Goal: Transaction & Acquisition: Purchase product/service

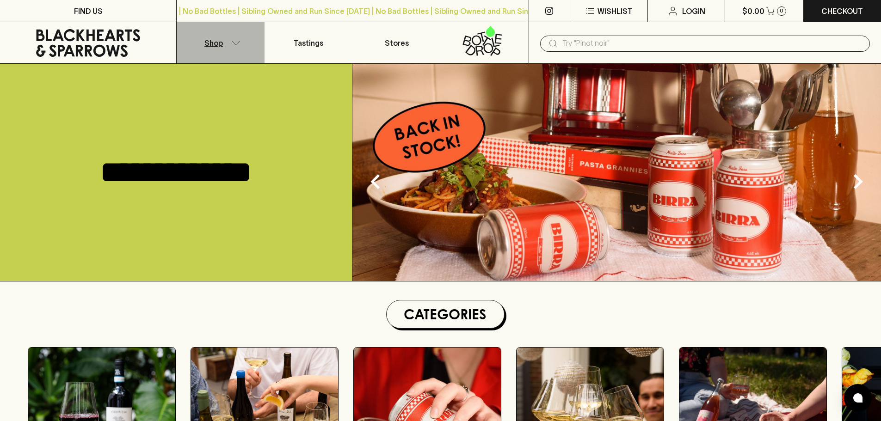
click at [234, 52] on button "Shop" at bounding box center [221, 42] width 88 height 41
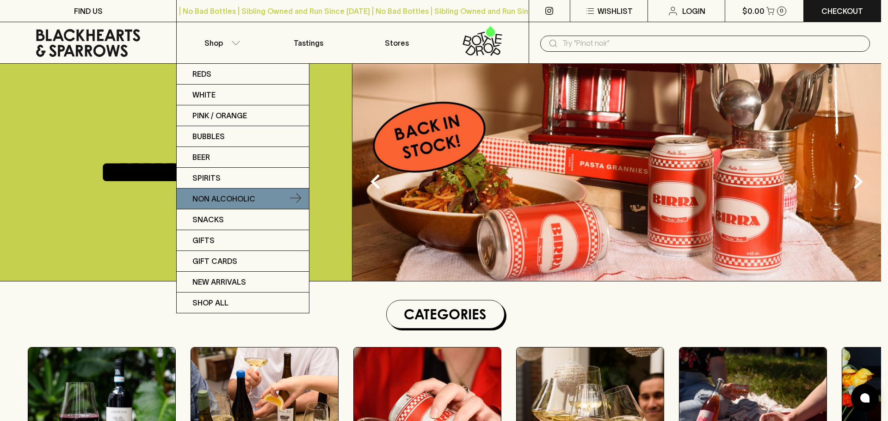
click at [233, 195] on p "Non Alcoholic" at bounding box center [223, 198] width 63 height 11
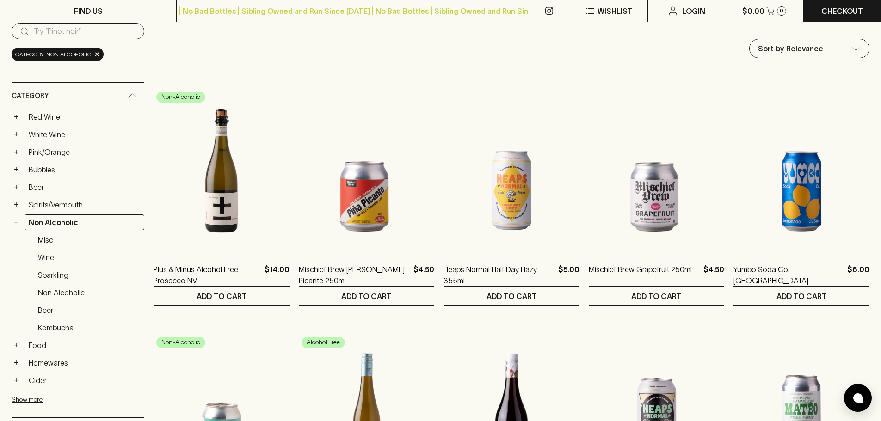
scroll to position [92, 0]
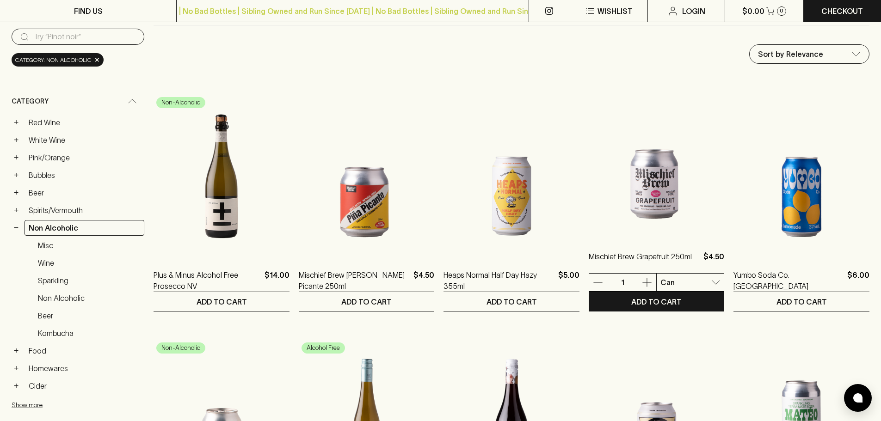
click at [654, 202] on img at bounding box center [657, 156] width 136 height 162
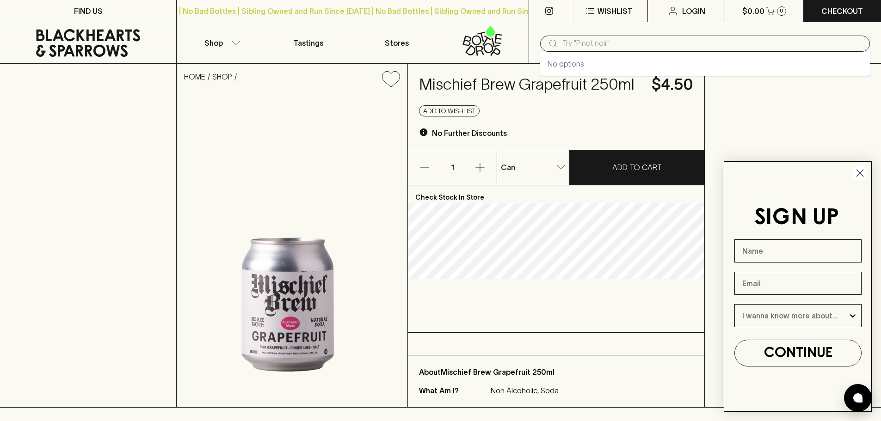
click at [564, 43] on input "text" at bounding box center [712, 43] width 300 height 15
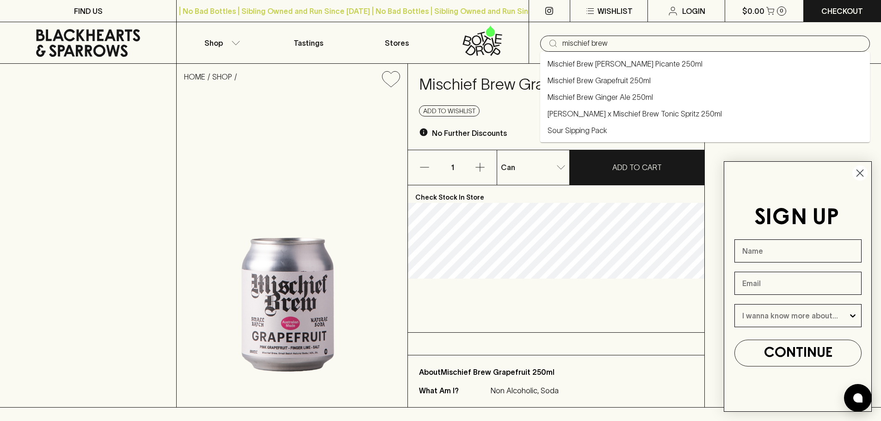
type input "mischief brew"
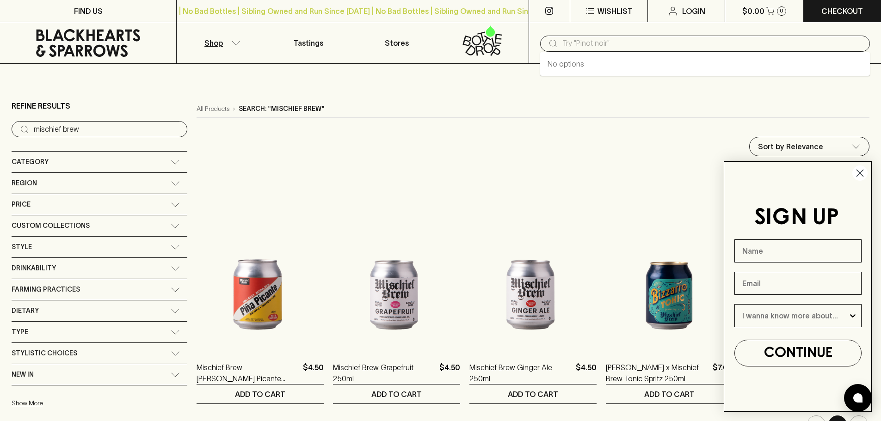
click at [586, 43] on input "text" at bounding box center [712, 43] width 300 height 15
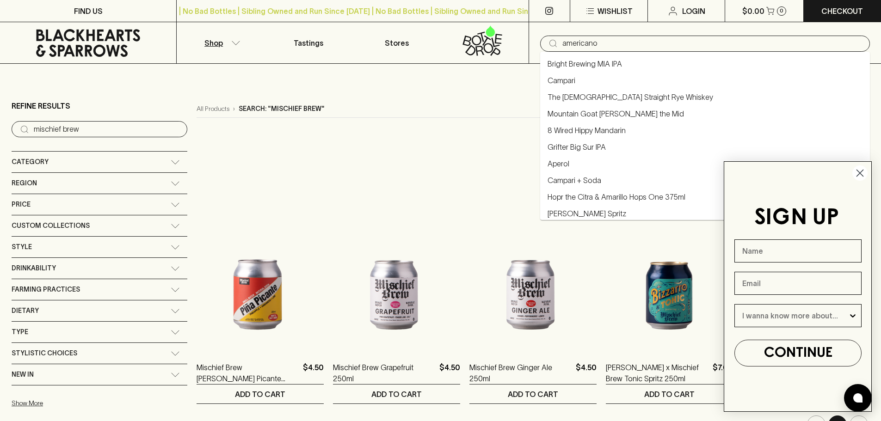
type input "americano"
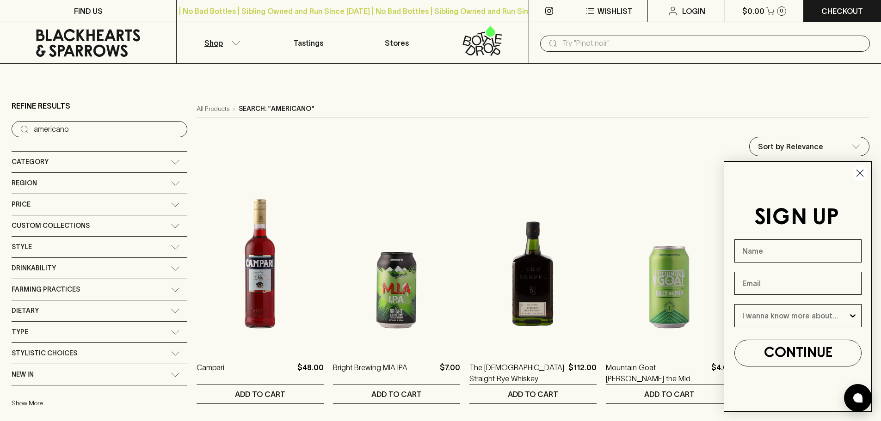
click at [221, 49] on button "Shop" at bounding box center [221, 42] width 88 height 41
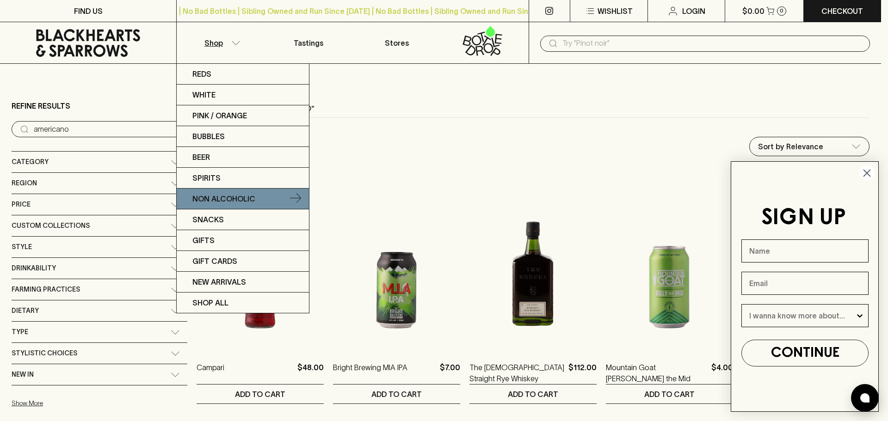
click at [233, 196] on p "Non Alcoholic" at bounding box center [223, 198] width 63 height 11
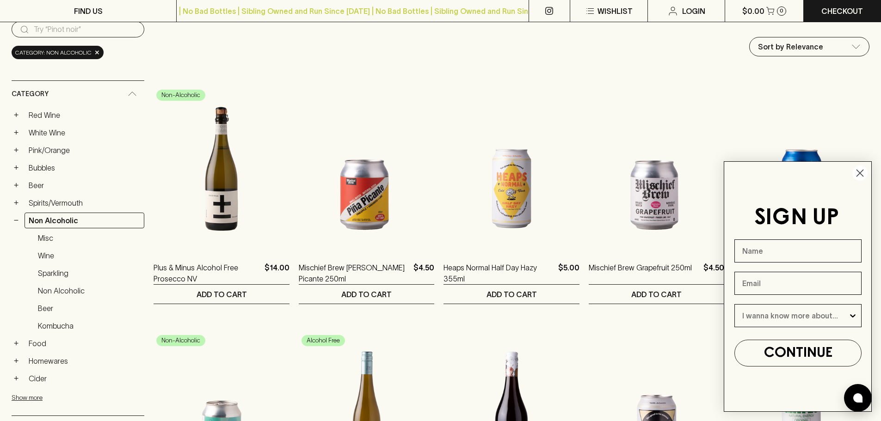
scroll to position [185, 0]
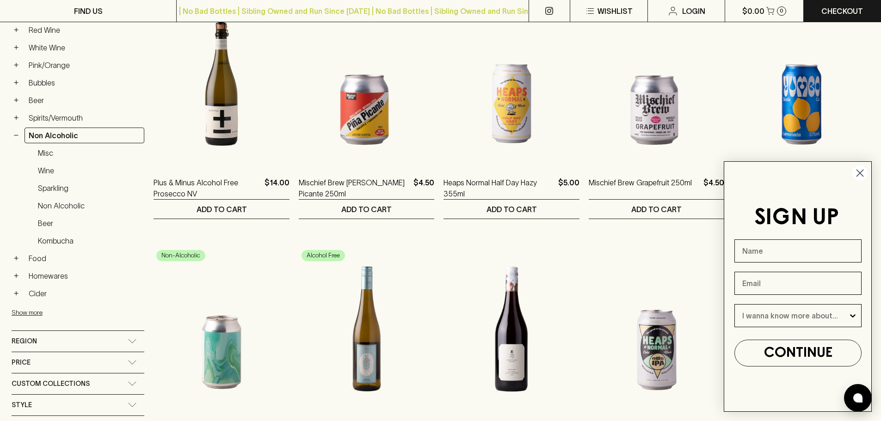
click at [855, 173] on circle "Close dialog" at bounding box center [859, 173] width 15 height 15
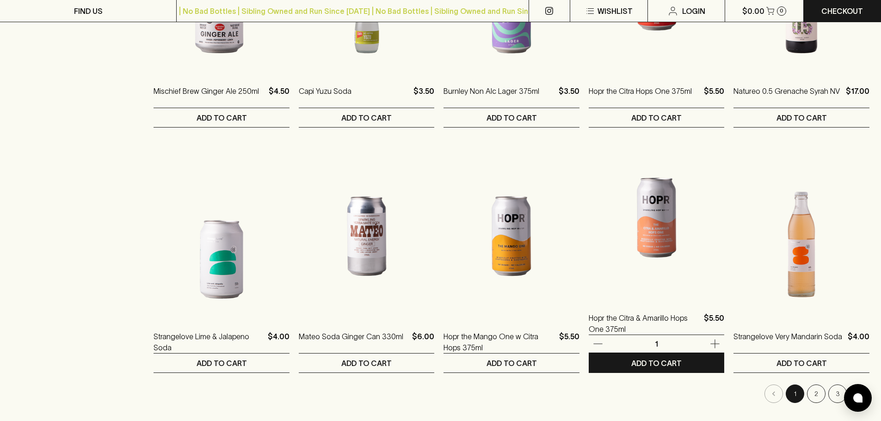
scroll to position [832, 0]
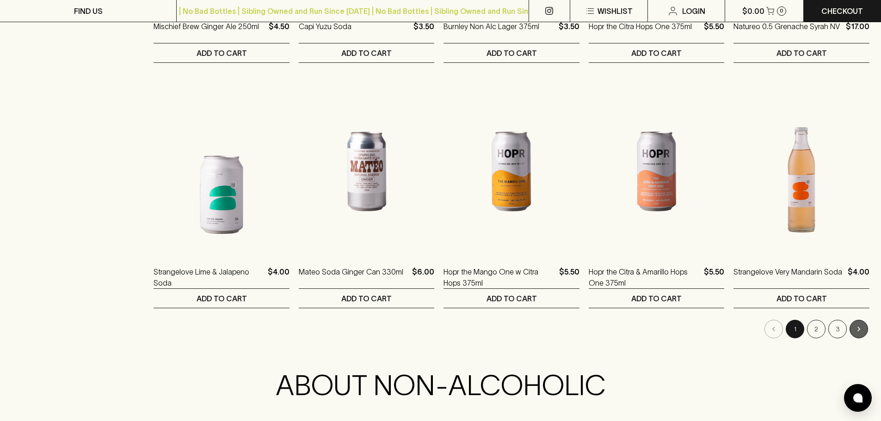
click at [861, 335] on button "Go to next page" at bounding box center [858, 329] width 18 height 18
